Goal: Communication & Community: Answer question/provide support

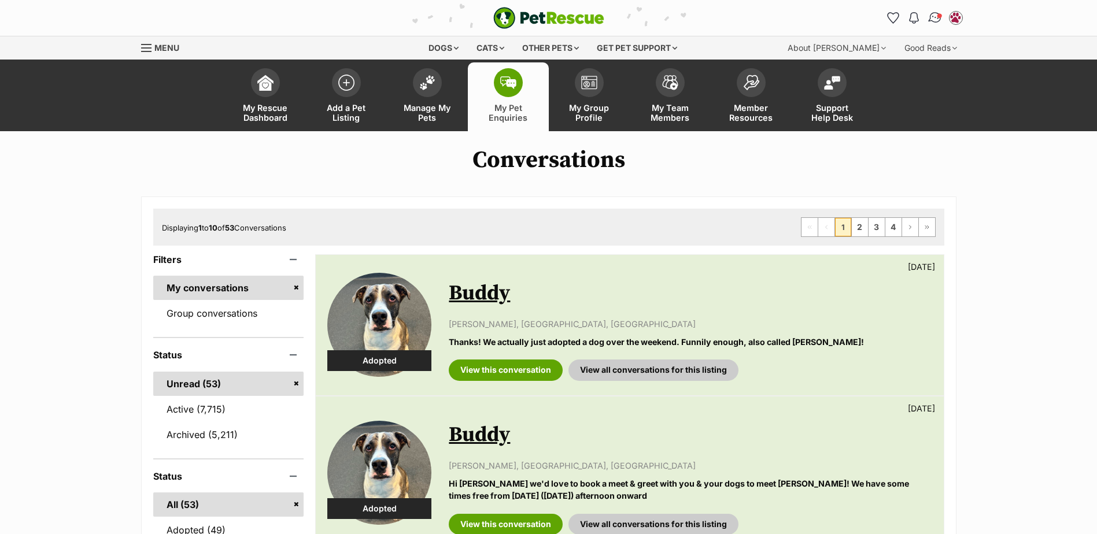
click at [936, 18] on img "Conversations" at bounding box center [935, 17] width 16 height 15
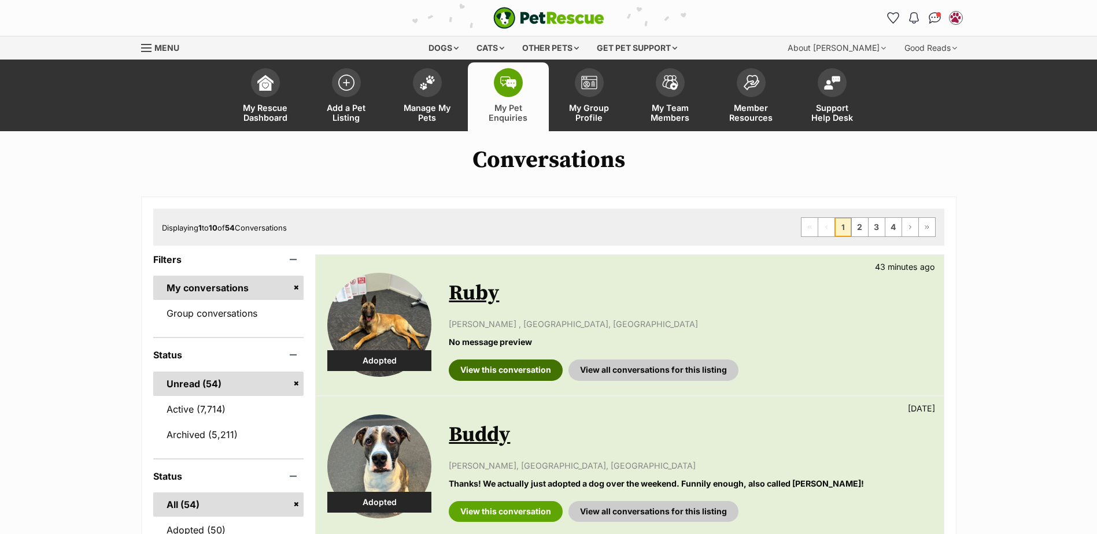
click at [494, 371] on link "View this conversation" at bounding box center [506, 370] width 114 height 21
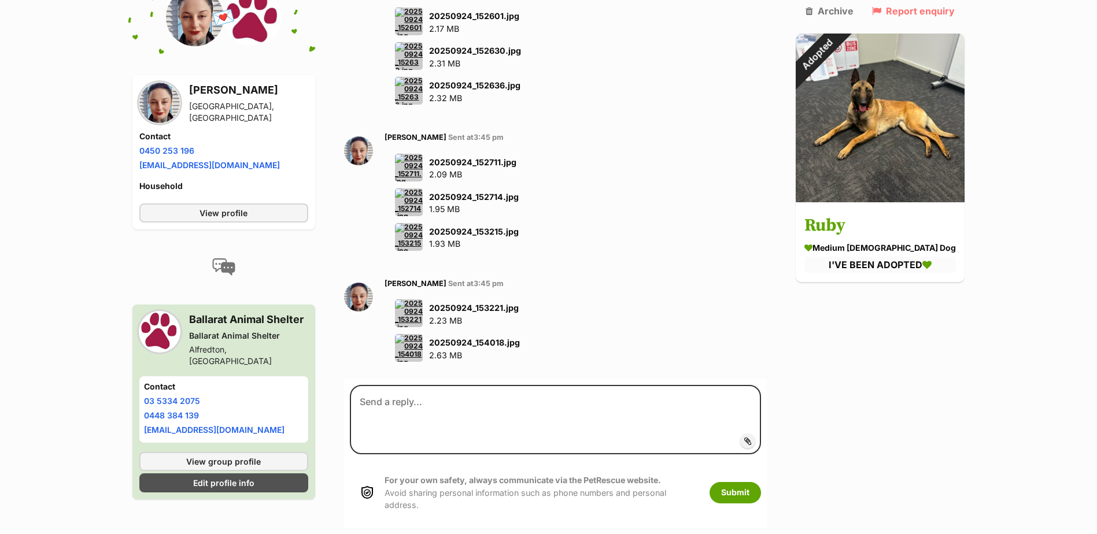
scroll to position [2371, 0]
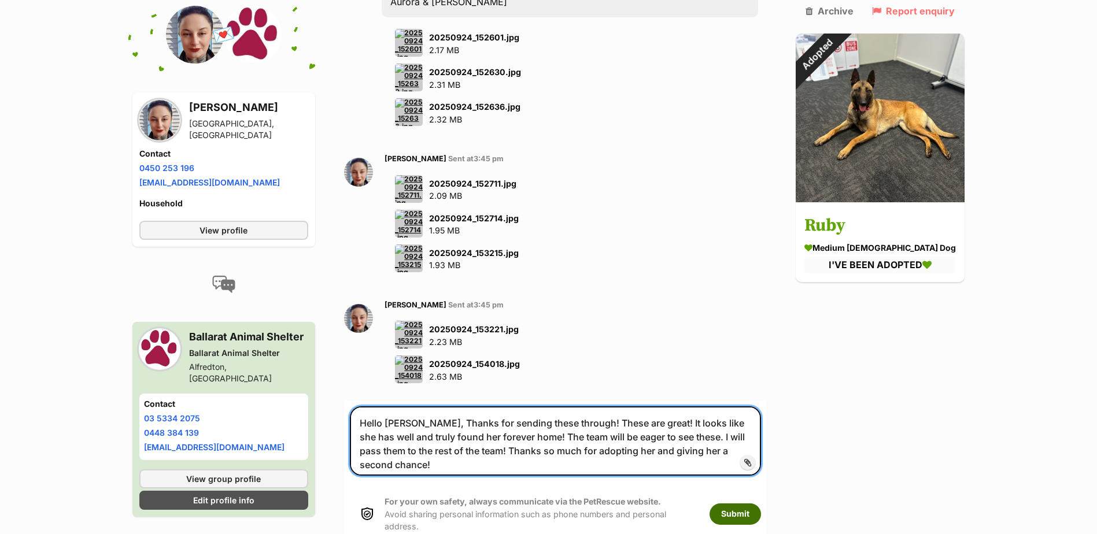
type textarea "Hello Aurora, Thanks for sending these through! These are great! It looks like …"
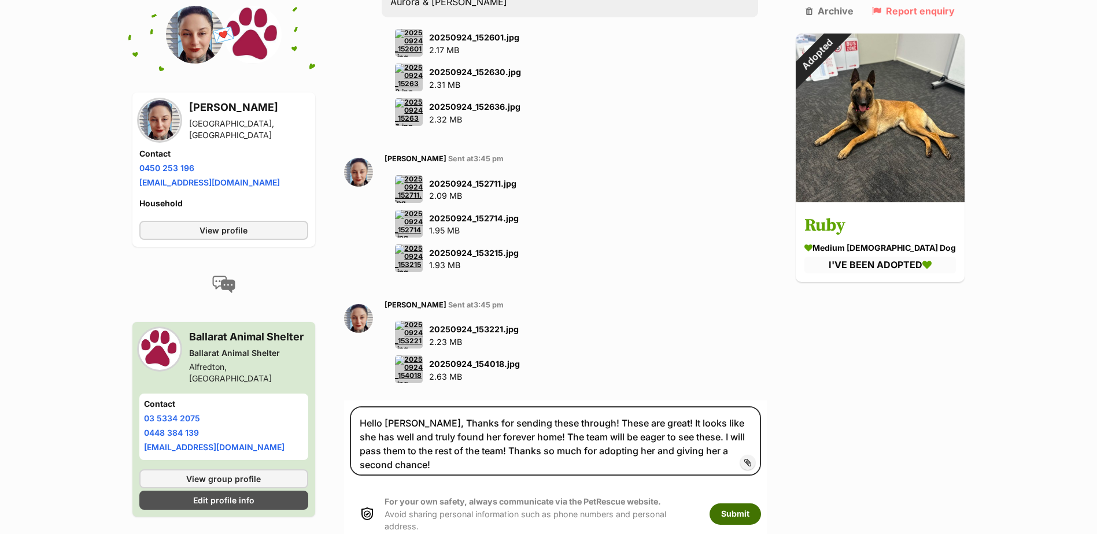
click at [761, 504] on button "Submit" at bounding box center [735, 514] width 51 height 21
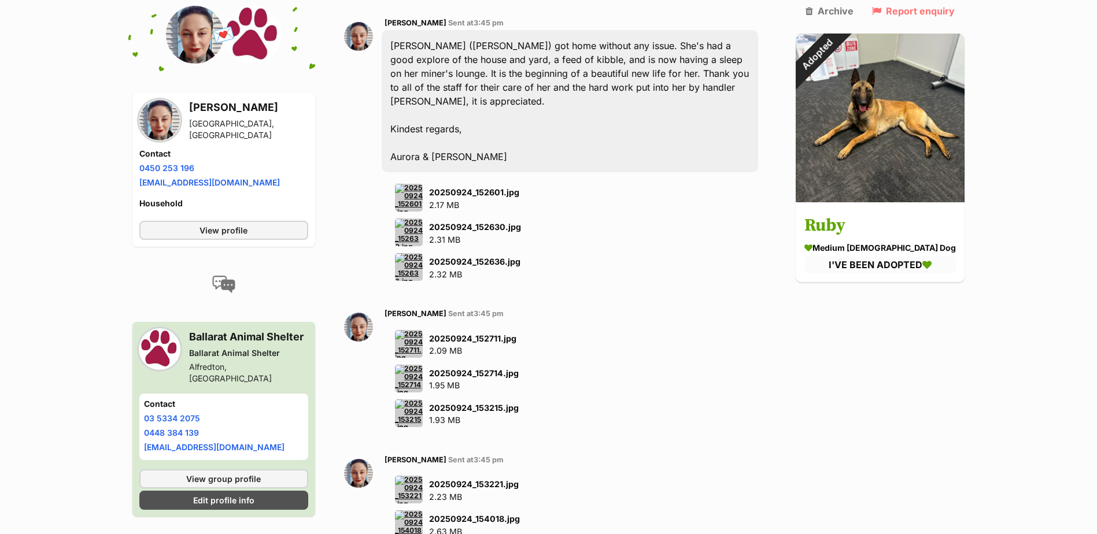
scroll to position [2197, 0]
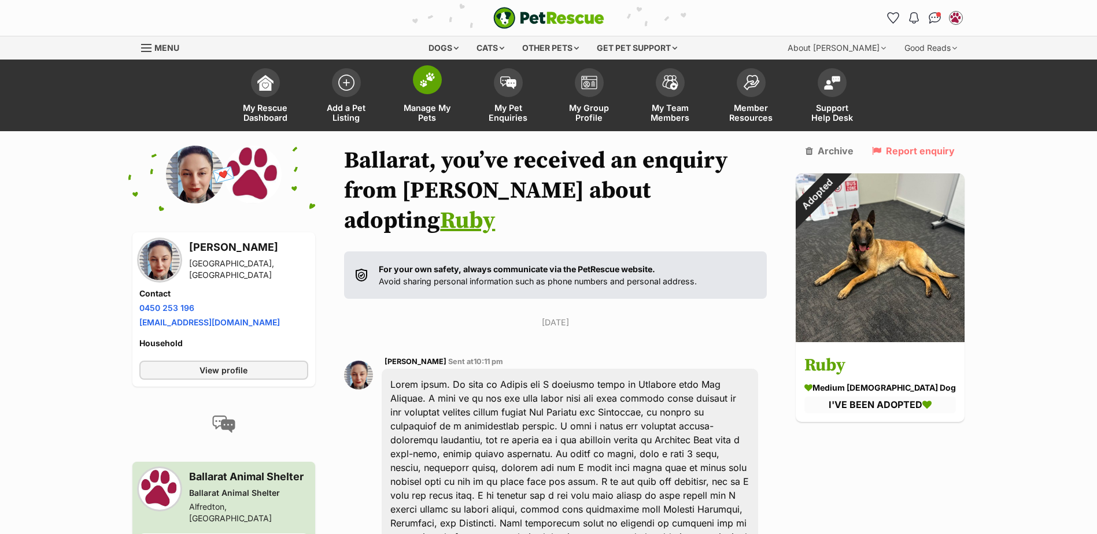
click at [418, 84] on span at bounding box center [427, 79] width 29 height 29
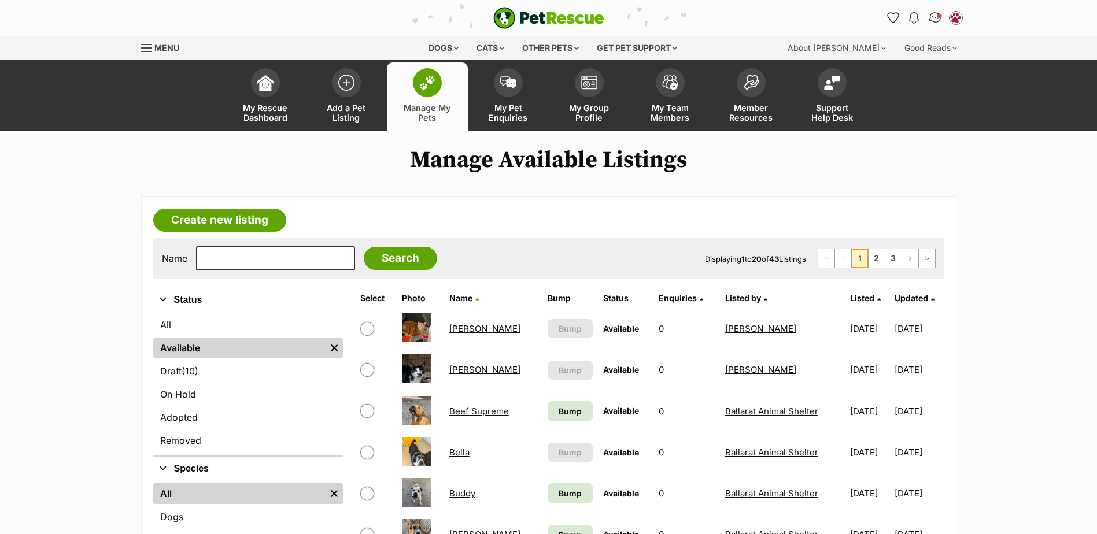
click at [939, 21] on img "Conversations" at bounding box center [935, 17] width 16 height 15
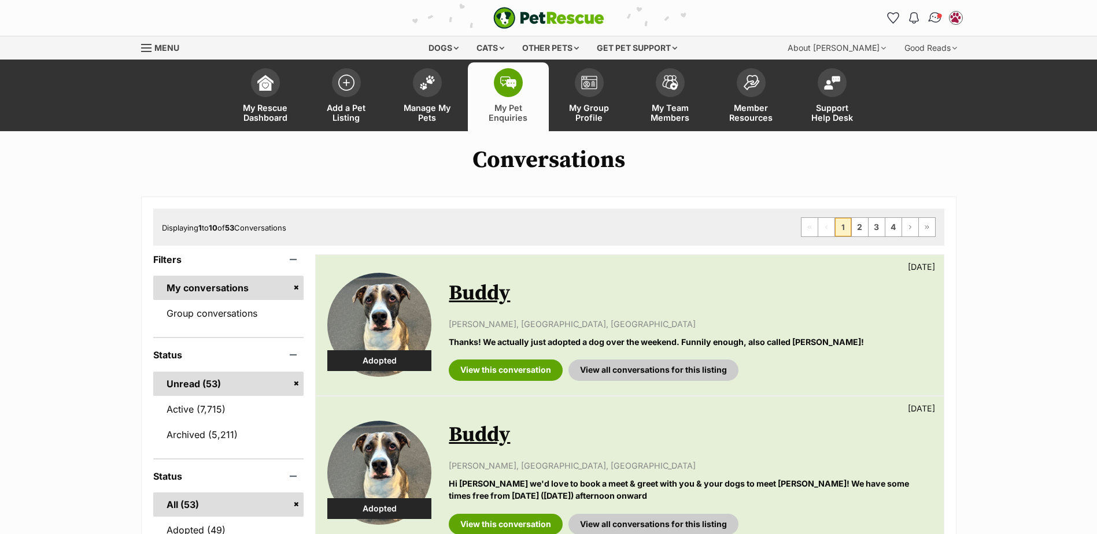
click at [936, 24] on img "Conversations" at bounding box center [935, 17] width 16 height 15
